Goal: Task Accomplishment & Management: Complete application form

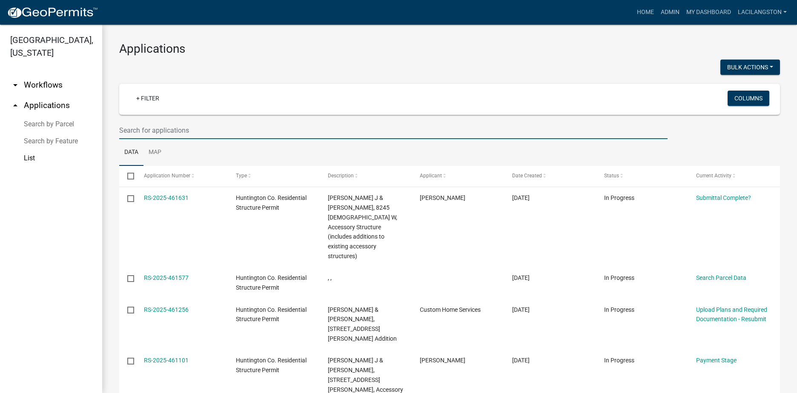
click at [183, 135] on input "text" at bounding box center [393, 130] width 548 height 17
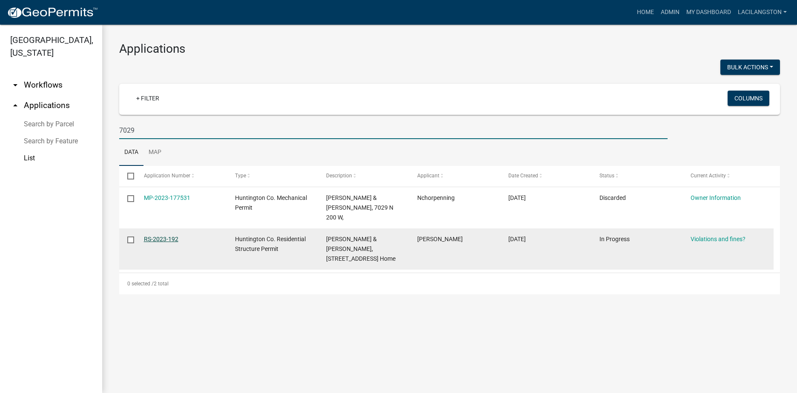
type input "7029"
click at [175, 236] on link "RS-2023-192" at bounding box center [161, 239] width 34 height 7
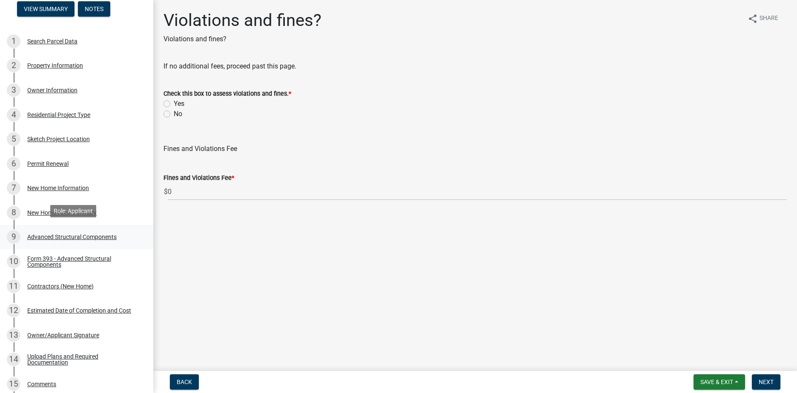
scroll to position [85, 0]
click at [70, 283] on div "Contractors (New Home)" at bounding box center [60, 286] width 66 height 6
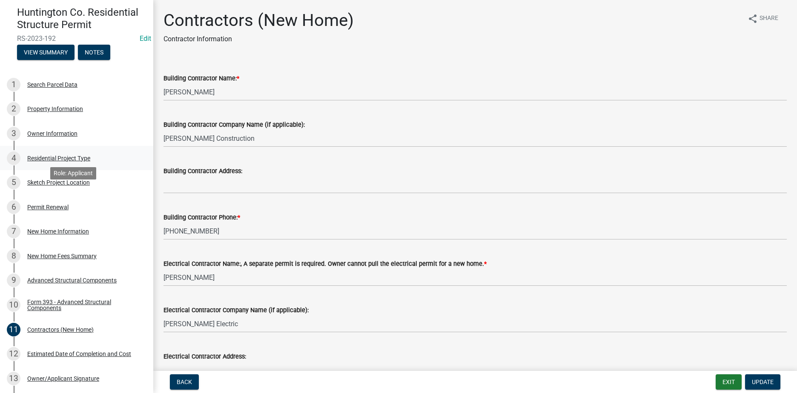
scroll to position [0, 0]
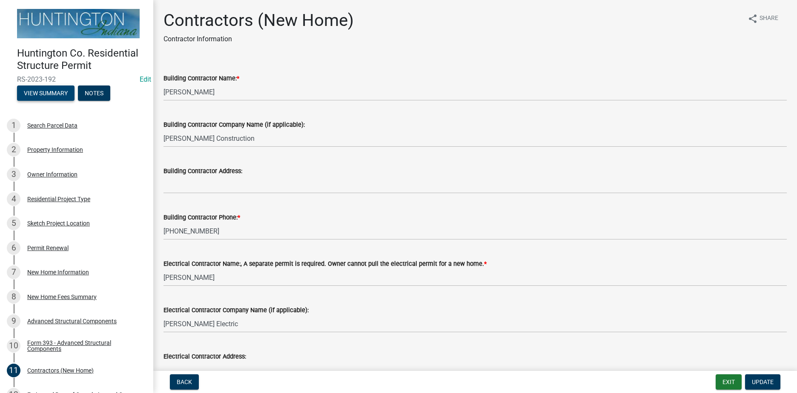
click at [32, 97] on button "View Summary" at bounding box center [45, 93] width 57 height 15
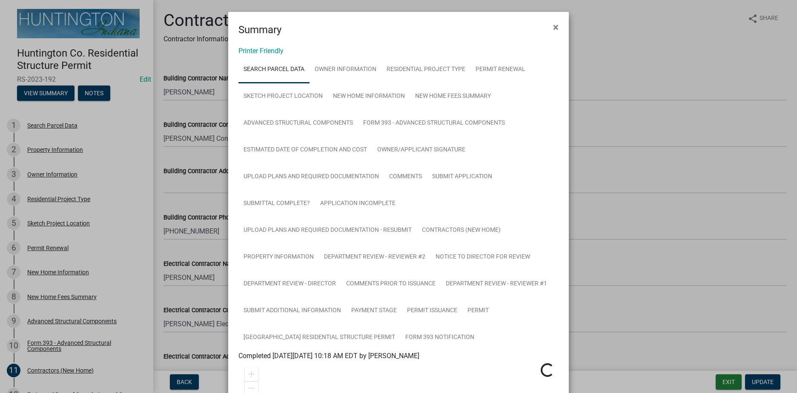
click at [260, 46] on div "Printer Friendly Search Parcel Data Owner Information Residential Project Type …" at bounding box center [398, 345] width 341 height 616
click at [260, 53] on link "Printer Friendly" at bounding box center [260, 51] width 45 height 8
drag, startPoint x: 552, startPoint y: 28, endPoint x: 573, endPoint y: 59, distance: 37.7
click at [553, 28] on span "×" at bounding box center [556, 27] width 6 height 12
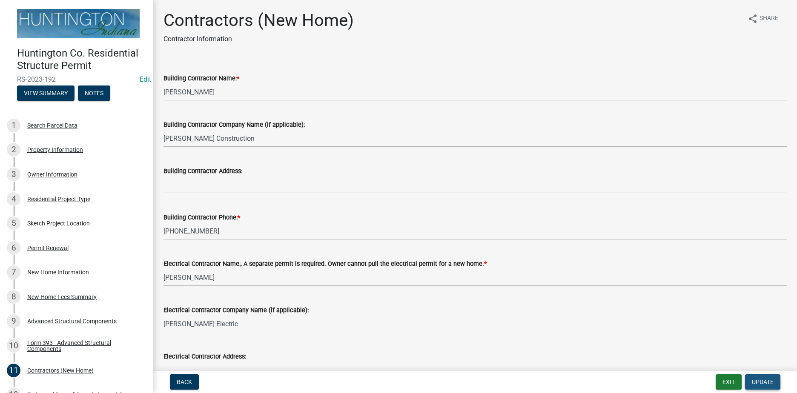
click at [761, 381] on span "Update" at bounding box center [763, 382] width 22 height 7
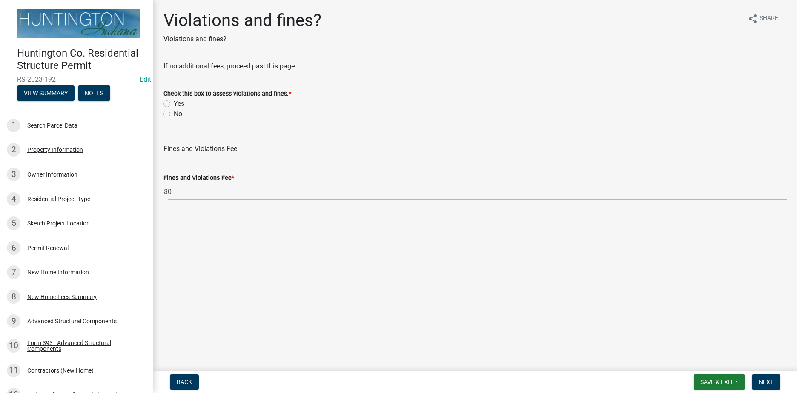
click at [174, 115] on label "No" at bounding box center [178, 114] width 9 height 10
click at [174, 114] on input "No" at bounding box center [177, 112] width 6 height 6
radio input "true"
click at [765, 382] on span "Next" at bounding box center [765, 382] width 15 height 7
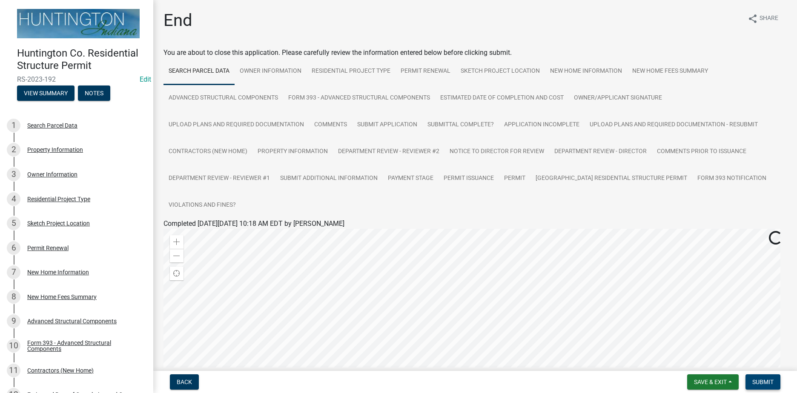
click at [753, 386] on span "Submit" at bounding box center [762, 382] width 21 height 7
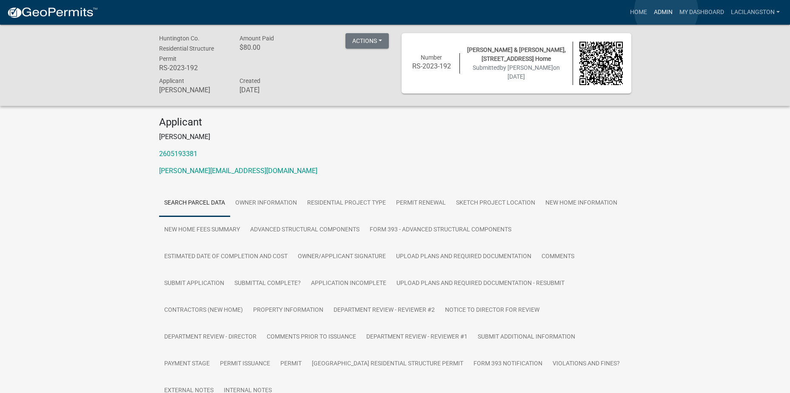
click at [667, 11] on link "Admin" at bounding box center [664, 12] width 26 height 16
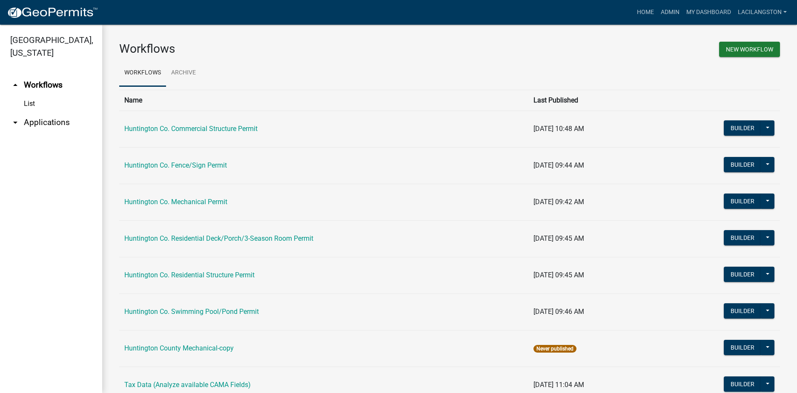
click at [38, 124] on link "arrow_drop_down Applications" at bounding box center [51, 122] width 102 height 20
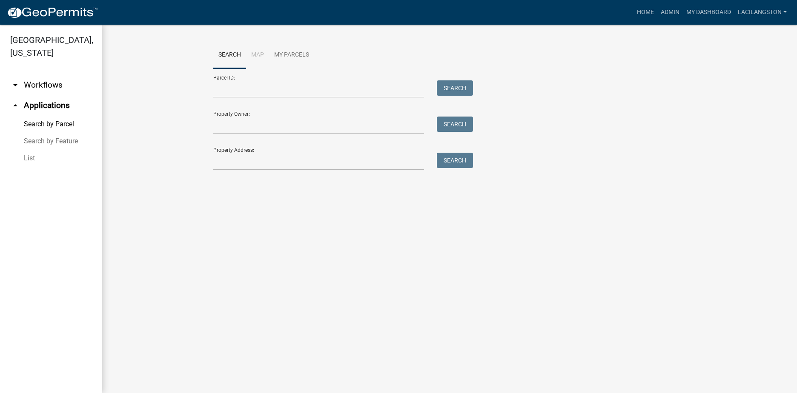
click at [27, 155] on link "List" at bounding box center [51, 158] width 102 height 17
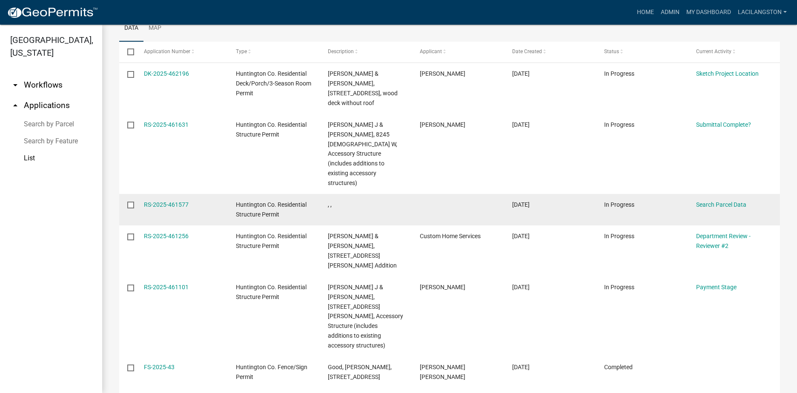
scroll to position [43, 0]
